Goal: Information Seeking & Learning: Learn about a topic

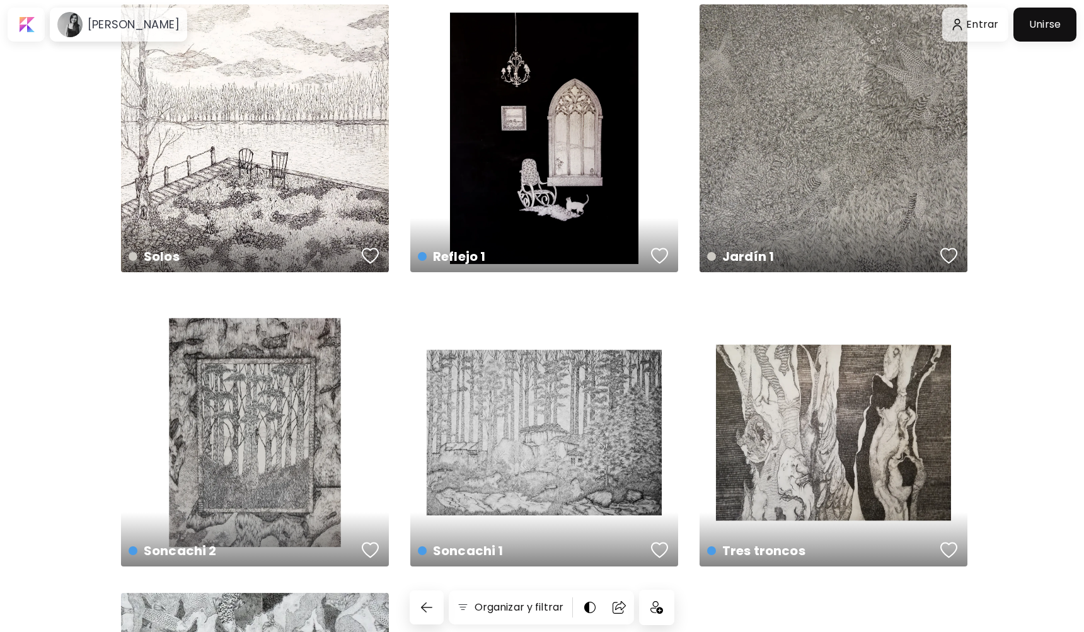
scroll to position [932, 0]
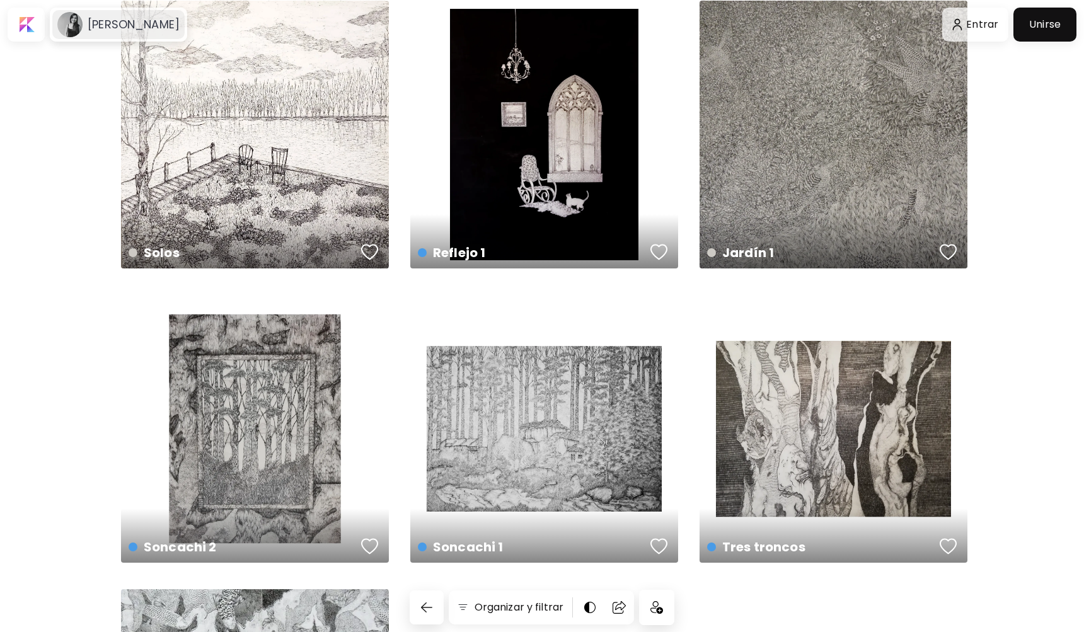
click at [116, 30] on h6 "[PERSON_NAME]" at bounding box center [134, 24] width 92 height 15
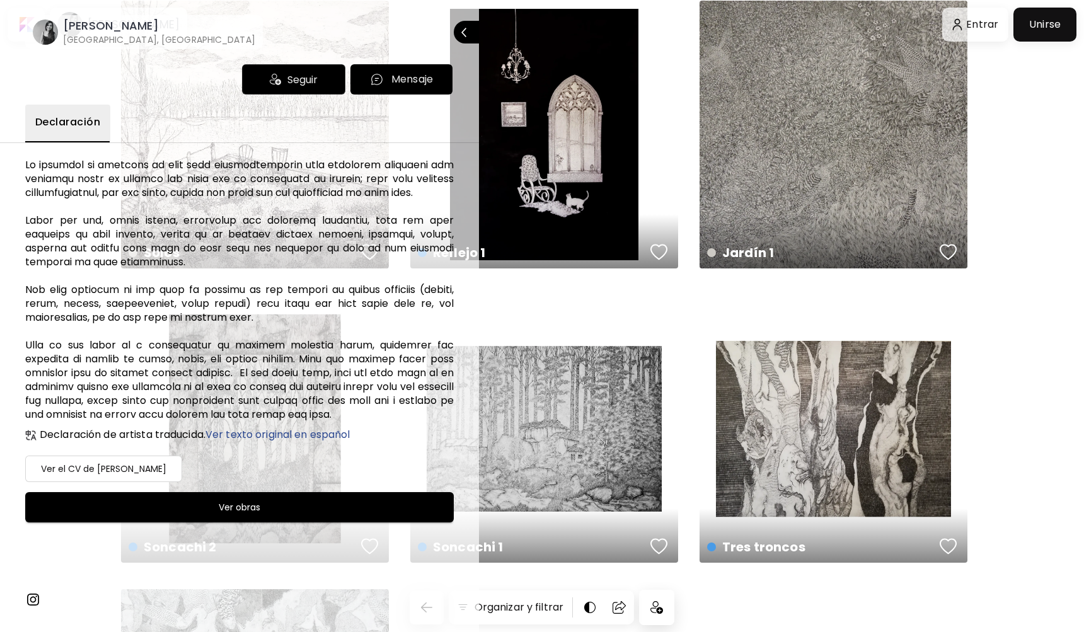
click at [103, 474] on h6 "Ver el CV de [PERSON_NAME]" at bounding box center [103, 469] width 125 height 15
click at [279, 436] on span "Ver texto original en español" at bounding box center [278, 434] width 144 height 15
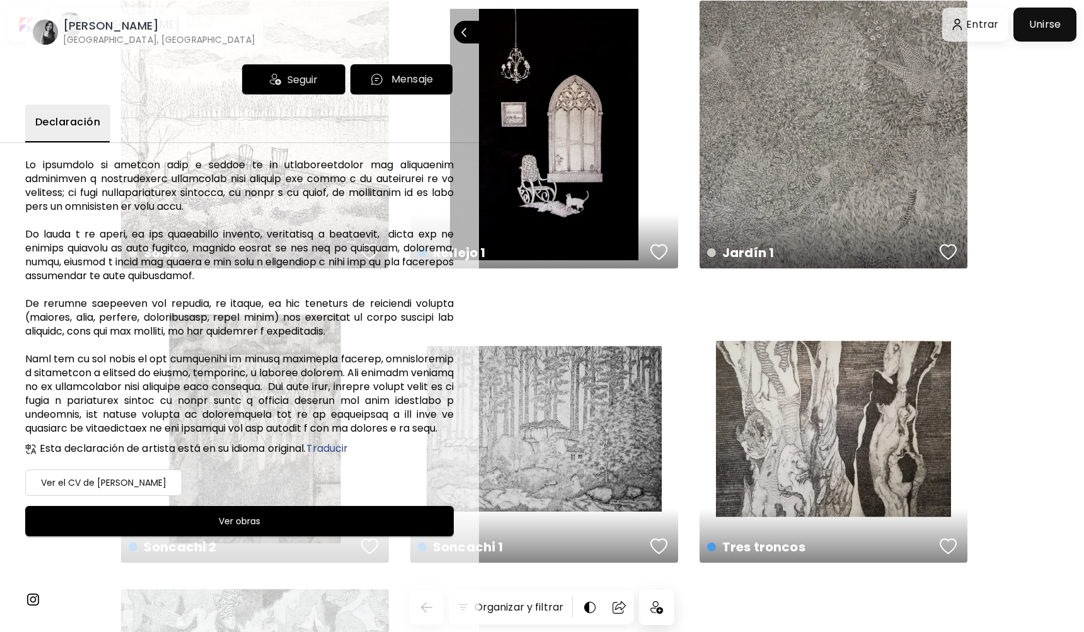
click at [544, 279] on div at bounding box center [542, 316] width 1084 height 632
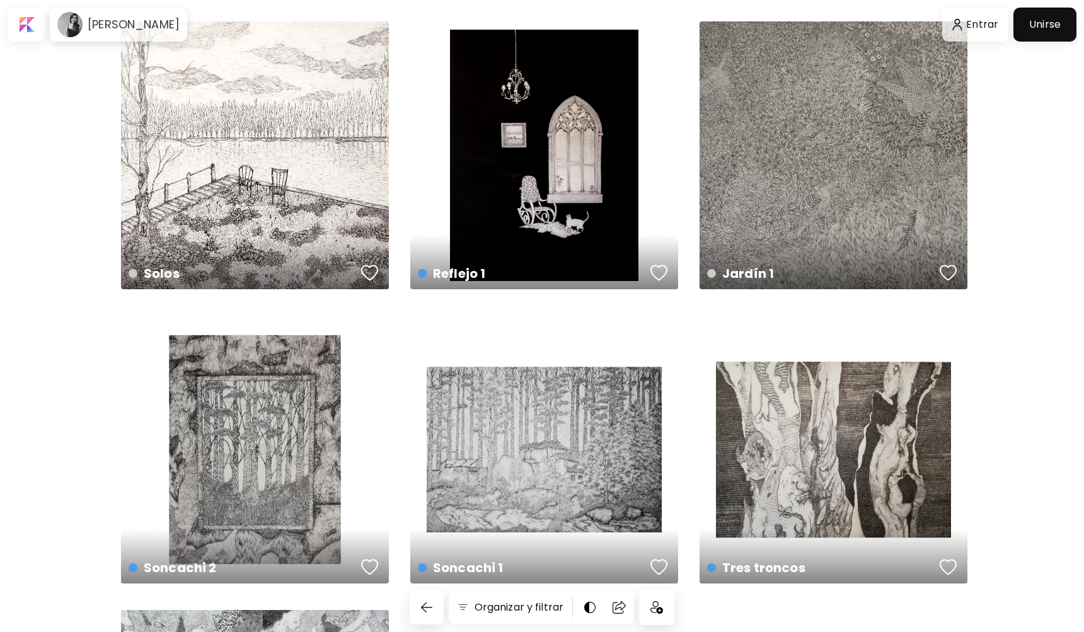
scroll to position [904, 0]
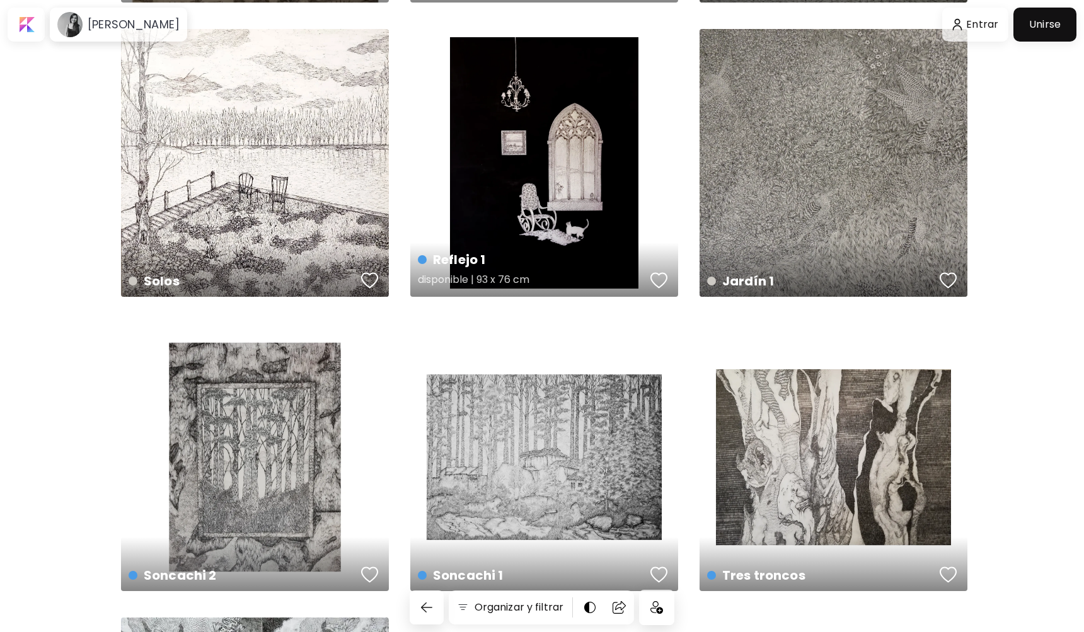
click at [497, 225] on div "Reflejo 1 disponible | 93 x 76 cm" at bounding box center [544, 163] width 268 height 268
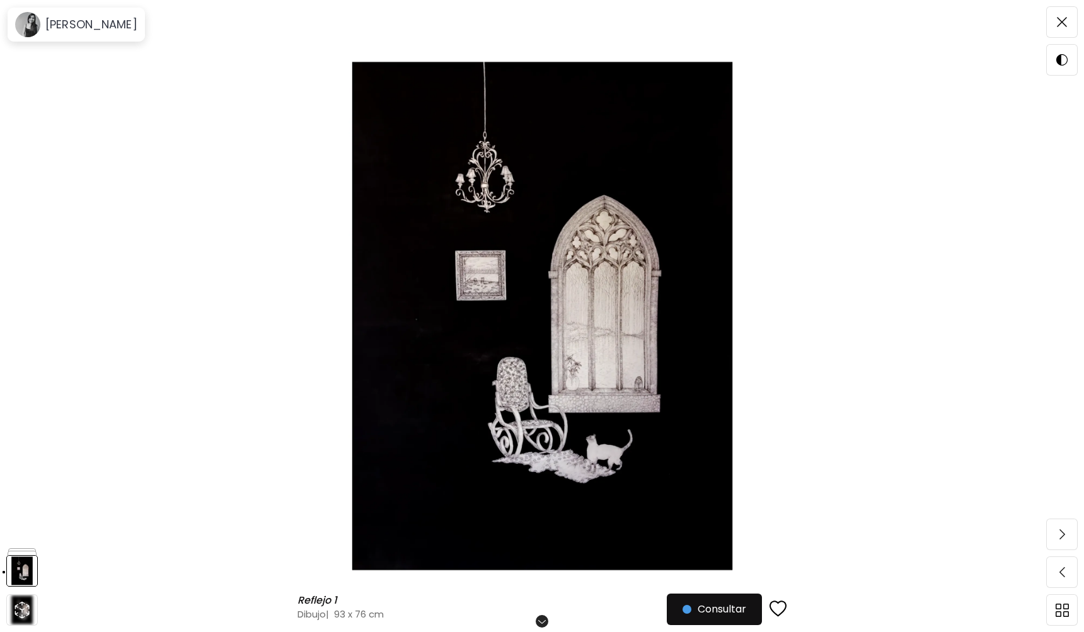
scroll to position [32, 0]
click at [542, 620] on h6 "Desplázate para ver más" at bounding box center [542, 622] width 110 height 10
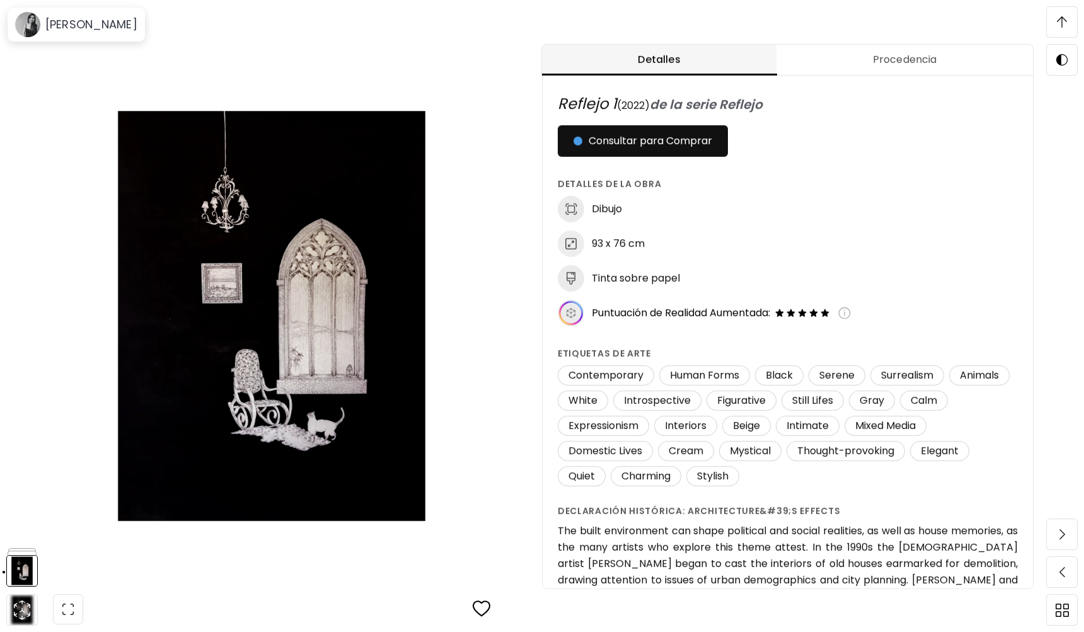
scroll to position [661, 0]
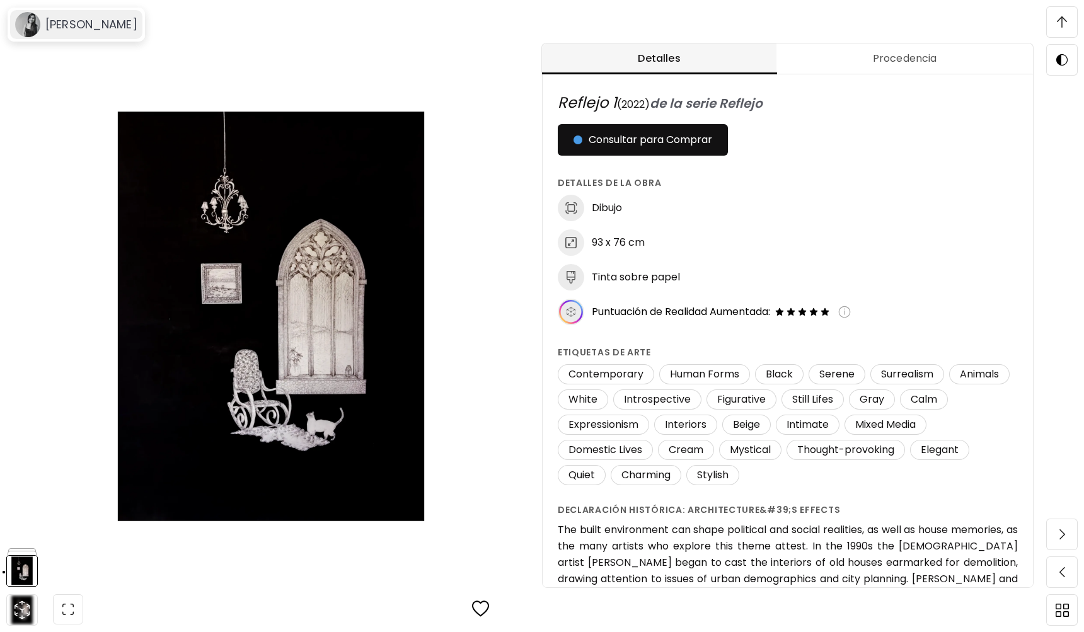
click at [30, 18] on image at bounding box center [27, 24] width 25 height 25
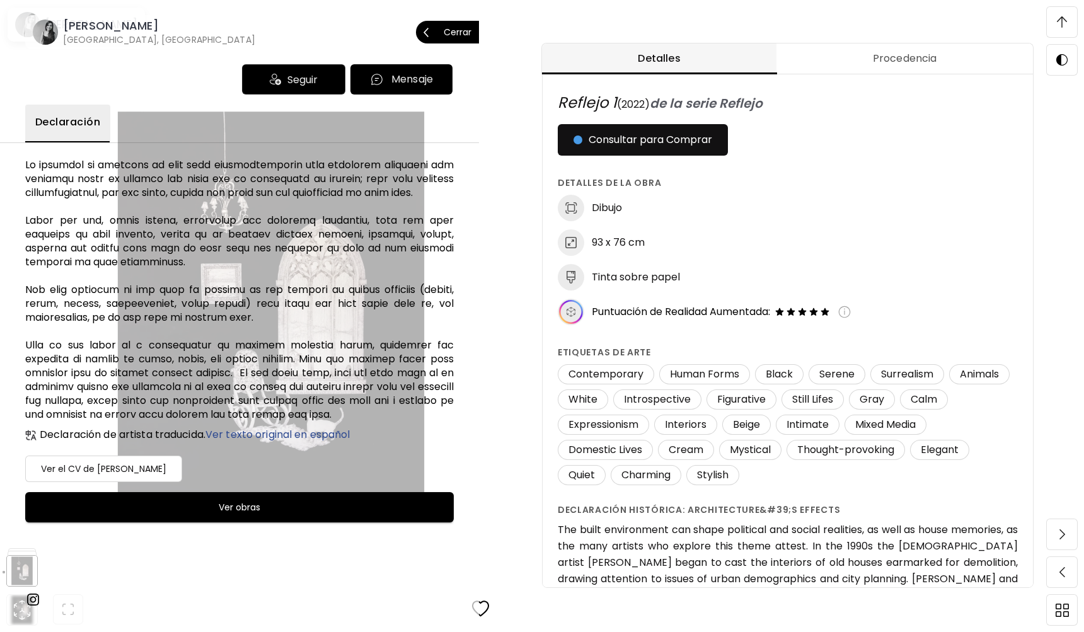
click at [52, 30] on image at bounding box center [45, 32] width 25 height 25
